Goal: Information Seeking & Learning: Learn about a topic

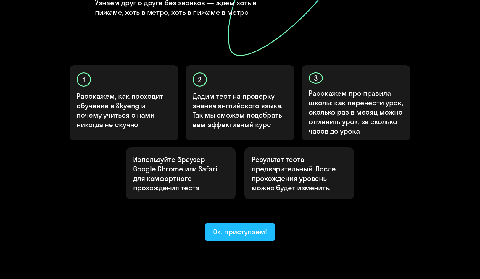
click at [233, 227] on div "Ок, приступаем!" at bounding box center [240, 231] width 54 height 9
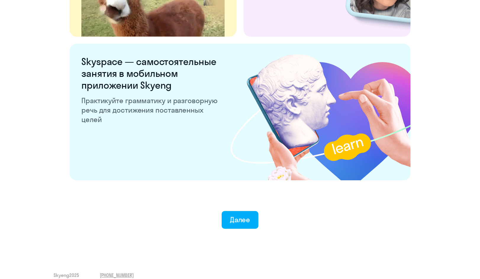
scroll to position [1092, 0]
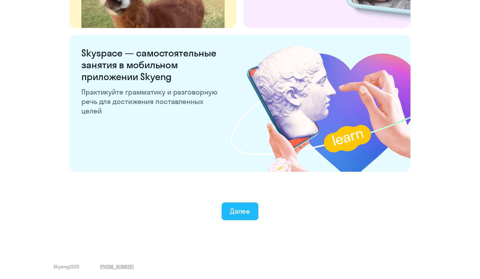
click at [243, 209] on div "Далее" at bounding box center [240, 211] width 20 height 9
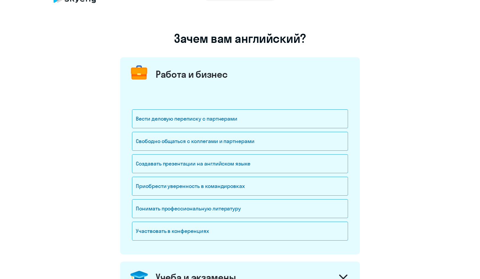
scroll to position [30, 0]
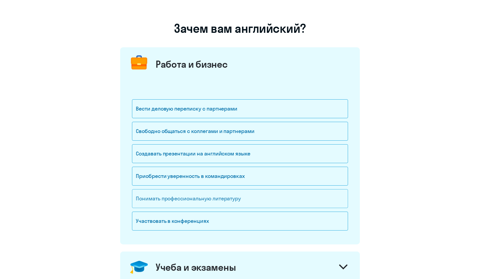
click at [141, 199] on div "Понимать профессиональную литературу" at bounding box center [240, 198] width 216 height 19
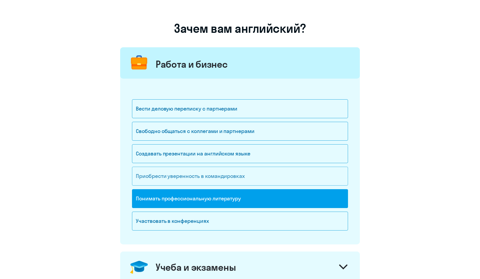
click at [157, 177] on div "Приобрести уверенность в командировках" at bounding box center [240, 176] width 216 height 19
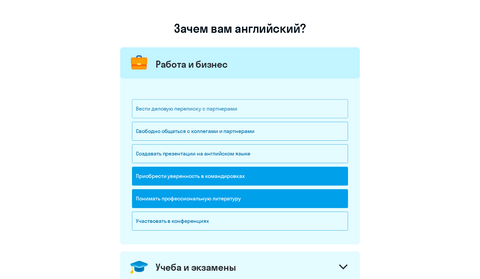
click at [158, 107] on div "Вести деловую переписку с партнерами" at bounding box center [240, 108] width 216 height 19
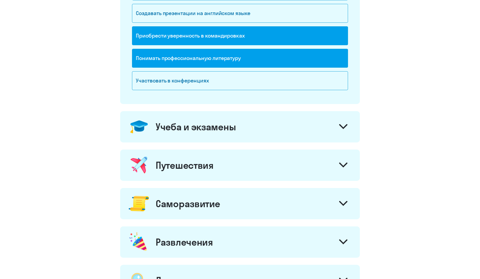
scroll to position [178, 0]
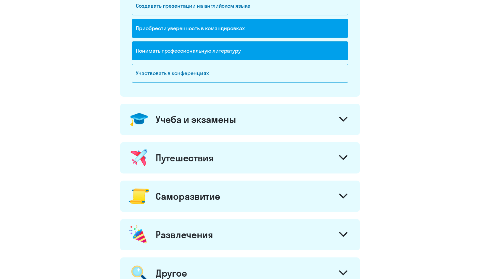
click at [341, 118] on icon at bounding box center [343, 119] width 8 height 5
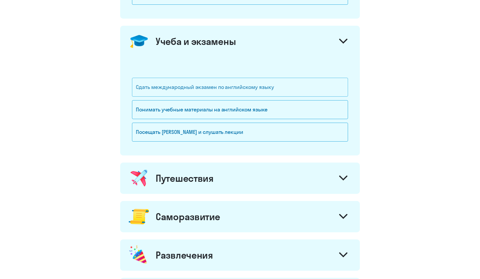
scroll to position [266, 0]
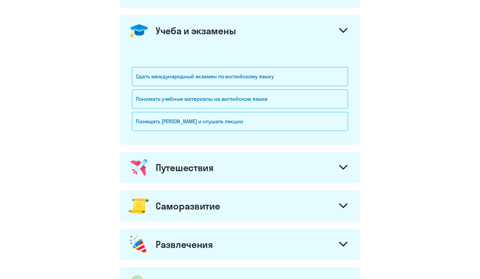
click at [347, 168] on icon at bounding box center [343, 167] width 8 height 5
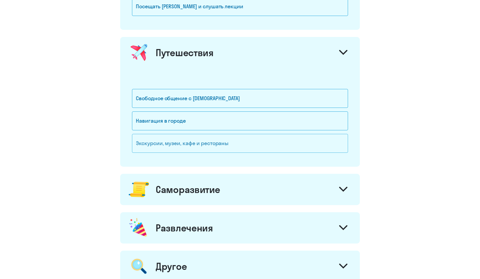
scroll to position [385, 0]
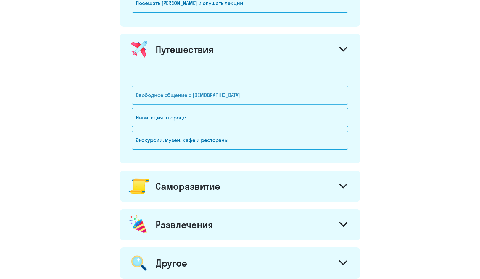
click at [217, 96] on div "Свободное общение с [DEMOGRAPHIC_DATA]" at bounding box center [240, 95] width 216 height 19
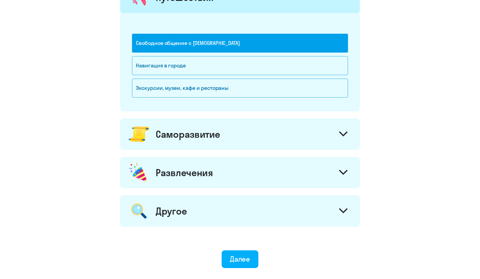
scroll to position [444, 0]
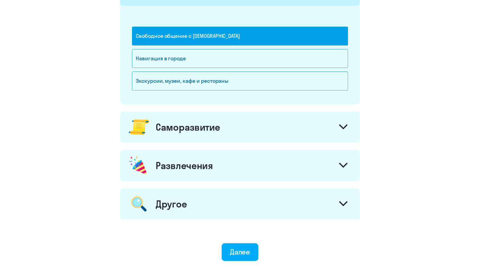
click at [346, 125] on icon at bounding box center [343, 127] width 8 height 5
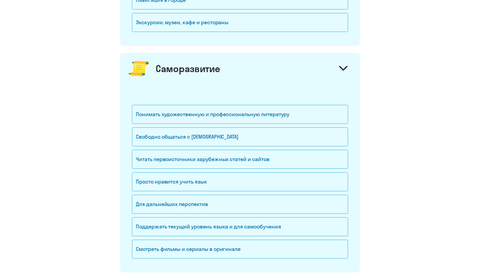
scroll to position [503, 0]
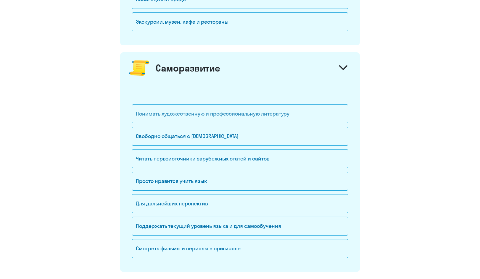
click at [196, 118] on div "Понимать художественную и профессиональную литературу" at bounding box center [240, 113] width 216 height 19
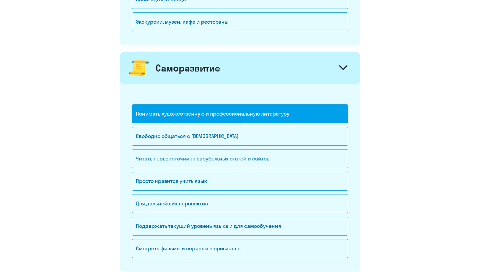
click at [161, 164] on div "Читать первоисточники зарубежных статей и сайтов" at bounding box center [240, 158] width 216 height 19
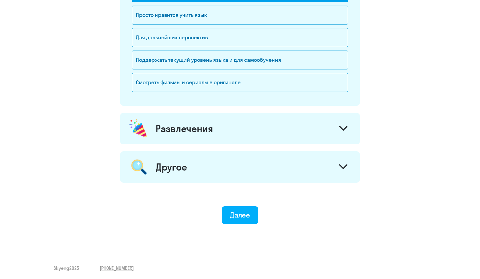
scroll to position [671, 0]
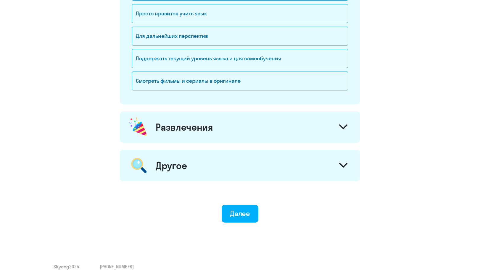
click at [340, 129] on icon at bounding box center [343, 127] width 8 height 5
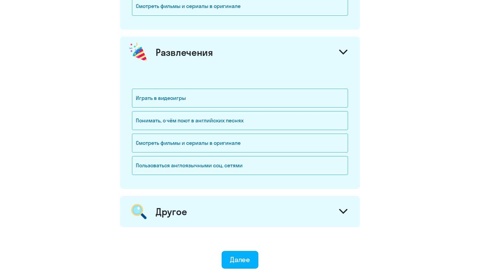
scroll to position [789, 0]
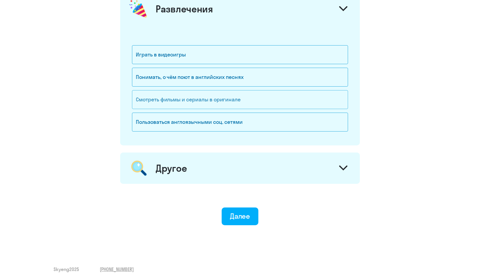
click at [196, 105] on div "Смотреть фильмы и сериалы в оригинале" at bounding box center [240, 99] width 216 height 19
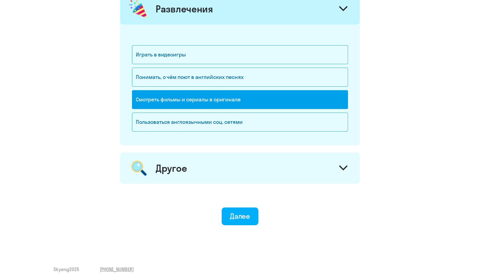
click at [341, 169] on icon at bounding box center [343, 168] width 7 height 4
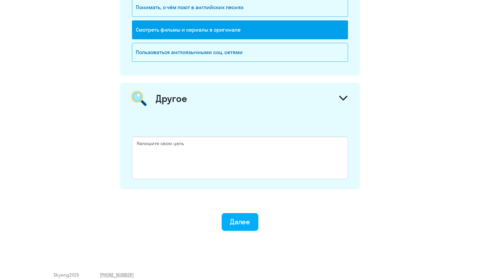
scroll to position [867, 0]
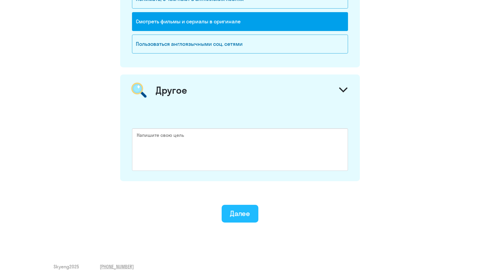
click at [241, 215] on div "Далее" at bounding box center [240, 213] width 20 height 9
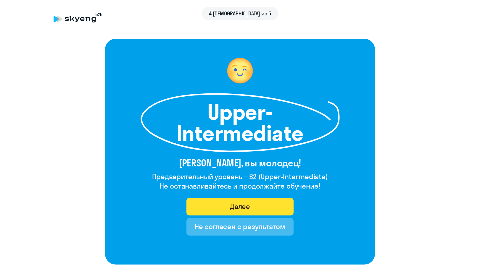
click at [234, 205] on div "Далее" at bounding box center [240, 206] width 20 height 9
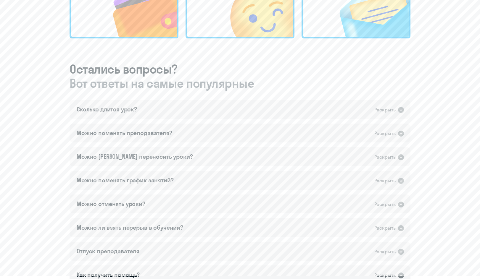
scroll to position [296, 0]
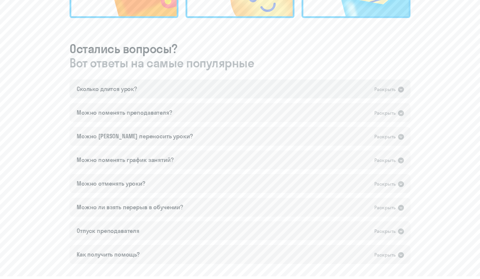
click at [403, 90] on icon at bounding box center [401, 90] width 6 height 6
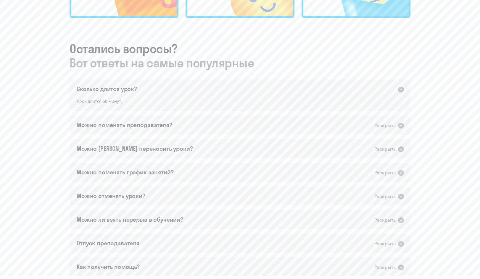
click at [403, 90] on icon at bounding box center [401, 90] width 6 height 6
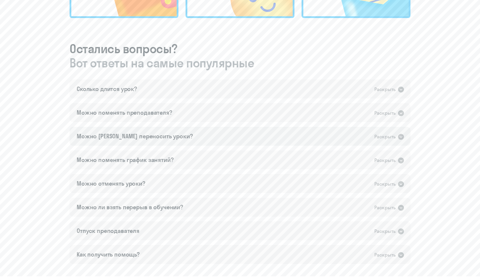
click at [401, 137] on icon at bounding box center [400, 136] width 7 height 7
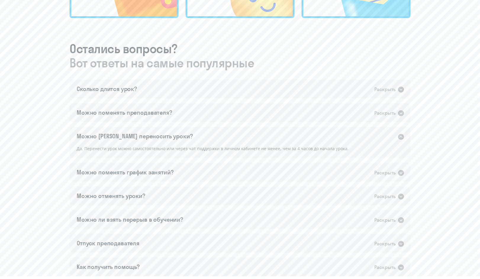
click at [401, 137] on icon at bounding box center [400, 136] width 7 height 7
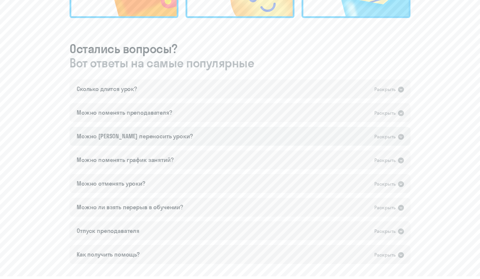
click at [401, 137] on icon at bounding box center [400, 136] width 7 height 7
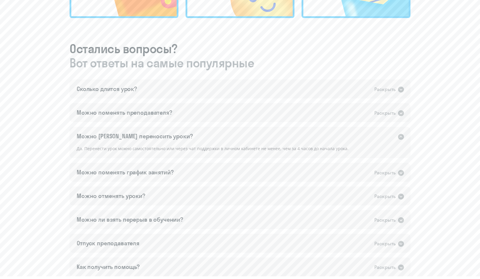
click at [401, 137] on icon at bounding box center [400, 136] width 7 height 7
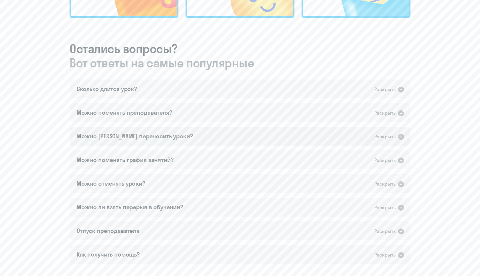
scroll to position [325, 0]
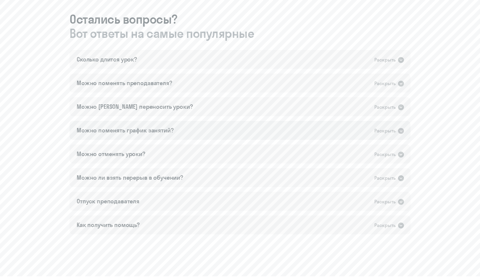
click at [401, 133] on icon at bounding box center [401, 131] width 6 height 6
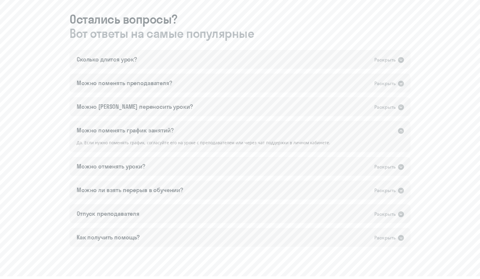
click at [401, 133] on icon at bounding box center [401, 131] width 6 height 6
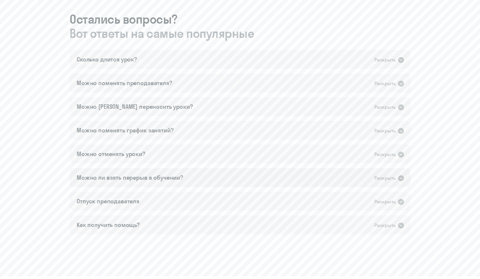
click at [401, 179] on icon at bounding box center [401, 178] width 6 height 6
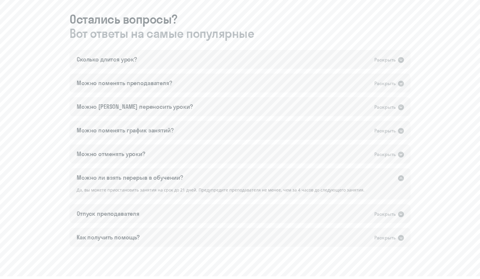
click at [401, 179] on icon at bounding box center [401, 178] width 6 height 6
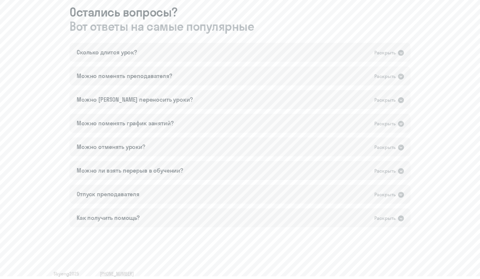
scroll to position [340, 0]
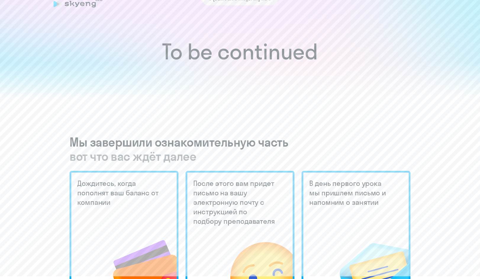
scroll to position [0, 0]
